Goal: Register for event/course

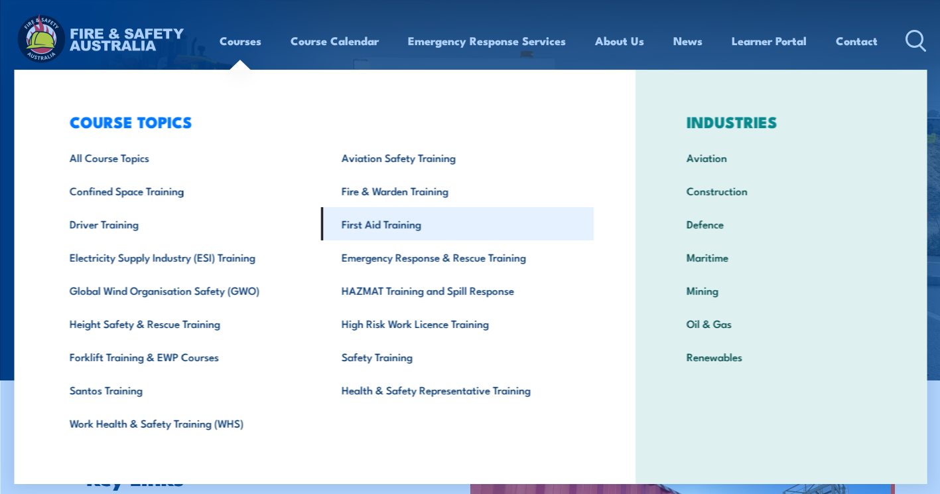
click at [394, 222] on link "First Aid Training" at bounding box center [457, 223] width 273 height 33
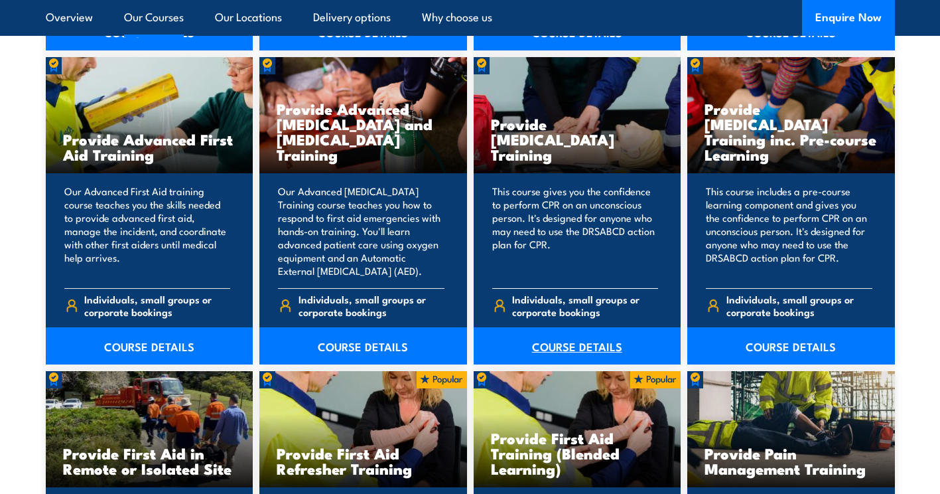
scroll to position [1725, 0]
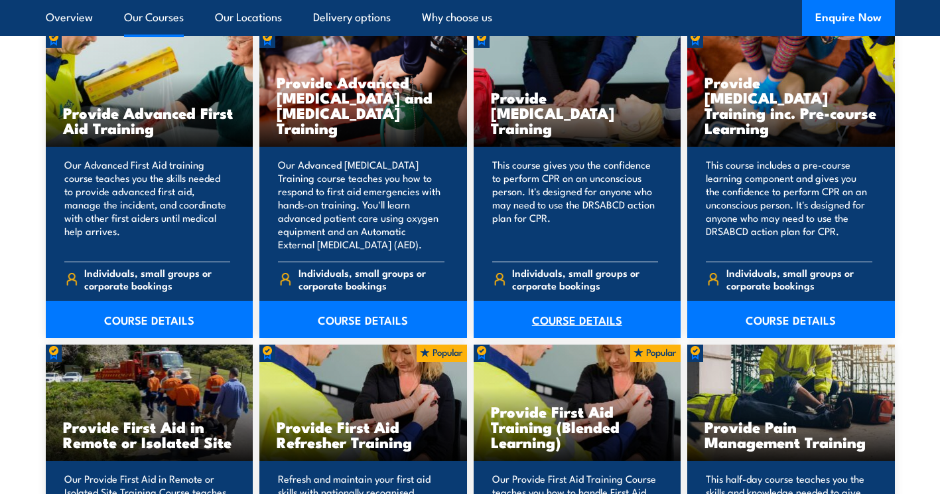
click at [580, 318] on link "COURSE DETAILS" at bounding box center [578, 319] width 208 height 37
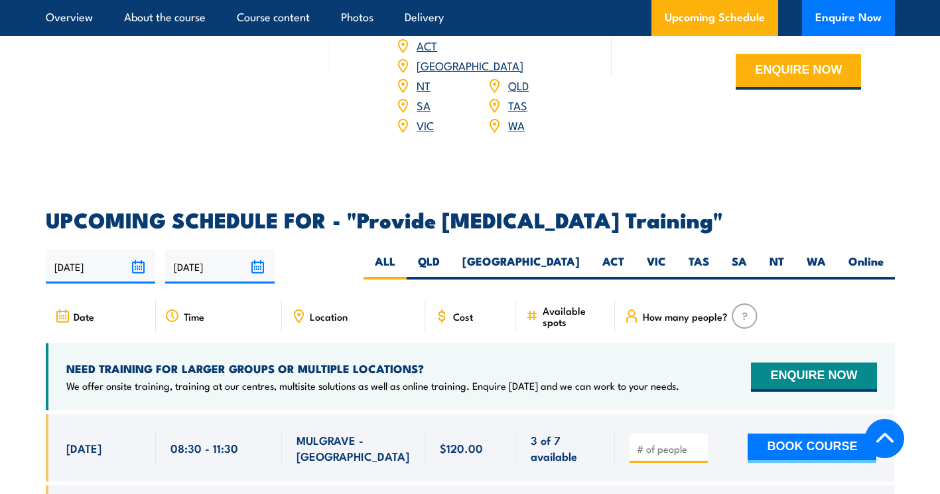
scroll to position [2256, 0]
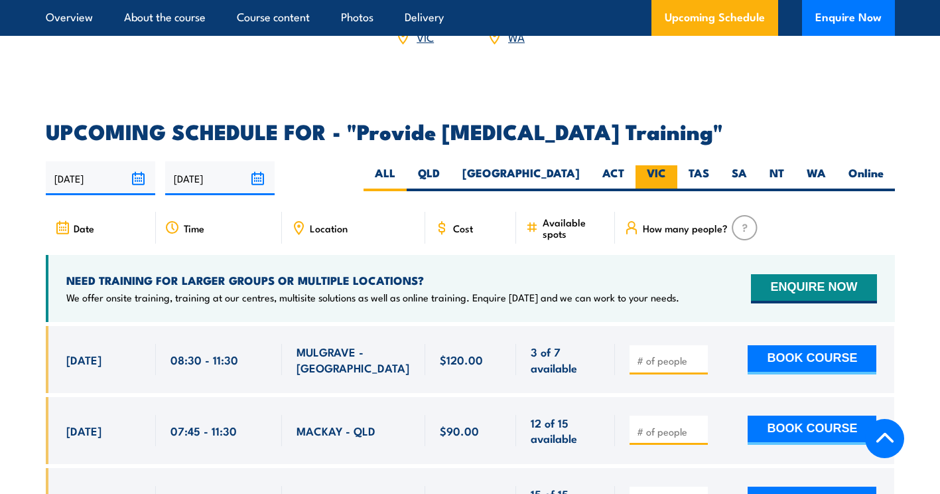
click at [649, 177] on label "VIC" at bounding box center [657, 178] width 42 height 26
click at [666, 174] on input "VIC" at bounding box center [670, 169] width 9 height 9
radio input "true"
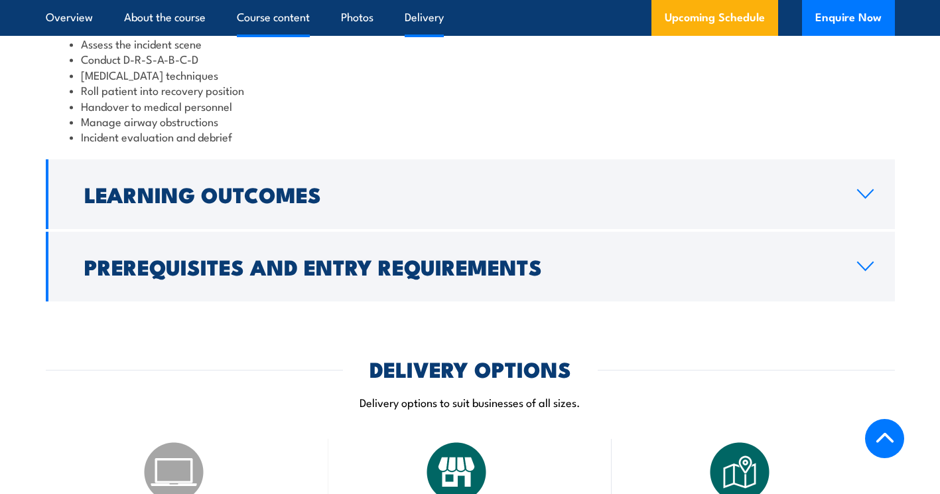
scroll to position [1448, 0]
